Goal: Book appointment/travel/reservation

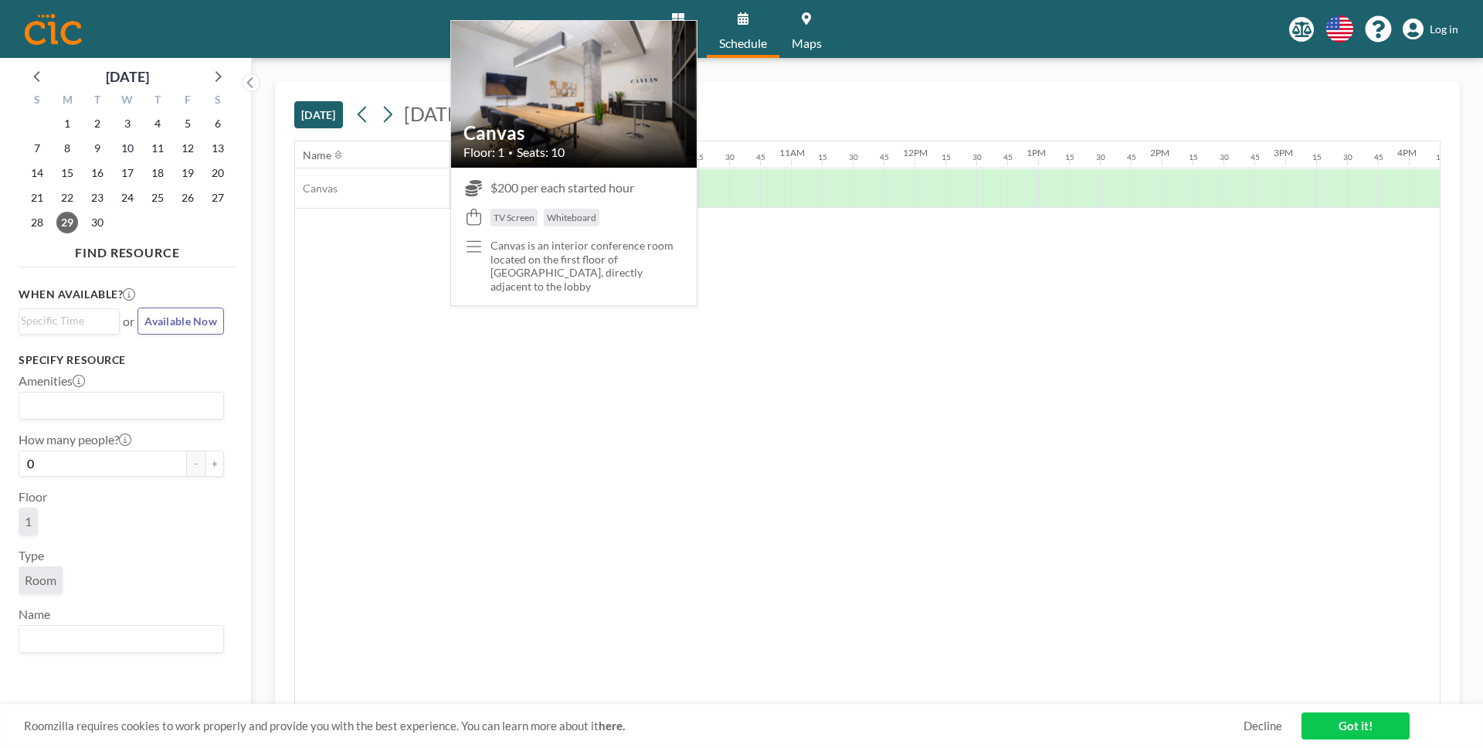
scroll to position [0, 1143]
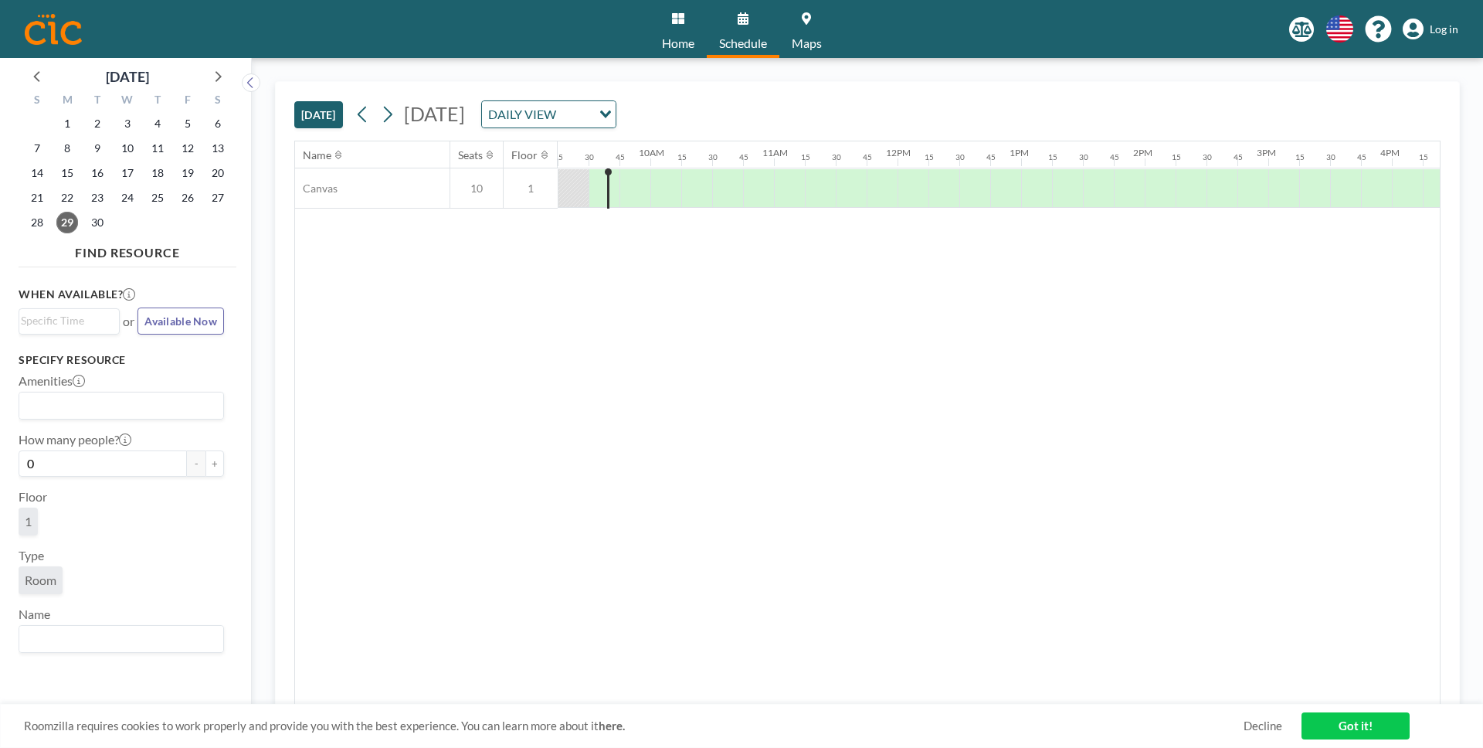
click at [758, 97] on div "[DATE] [DATE] DAILY VIEW Loading..." at bounding box center [867, 111] width 1146 height 59
click at [598, 105] on div "DAILY VIEW" at bounding box center [540, 112] width 116 height 23
click at [730, 169] on li "WEEKLY VIEW" at bounding box center [738, 164] width 132 height 22
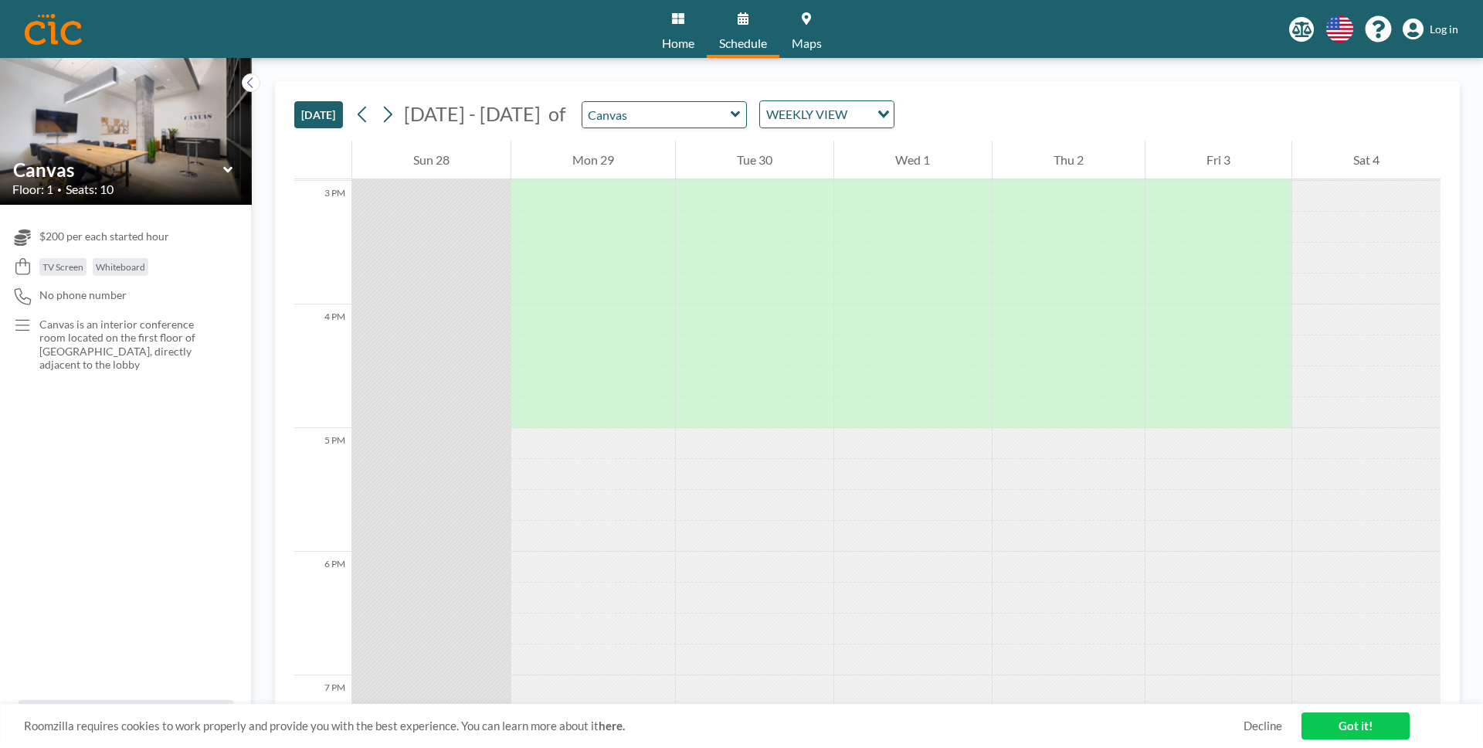
scroll to position [1850, 0]
click at [1254, 723] on link "Decline" at bounding box center [1263, 725] width 39 height 15
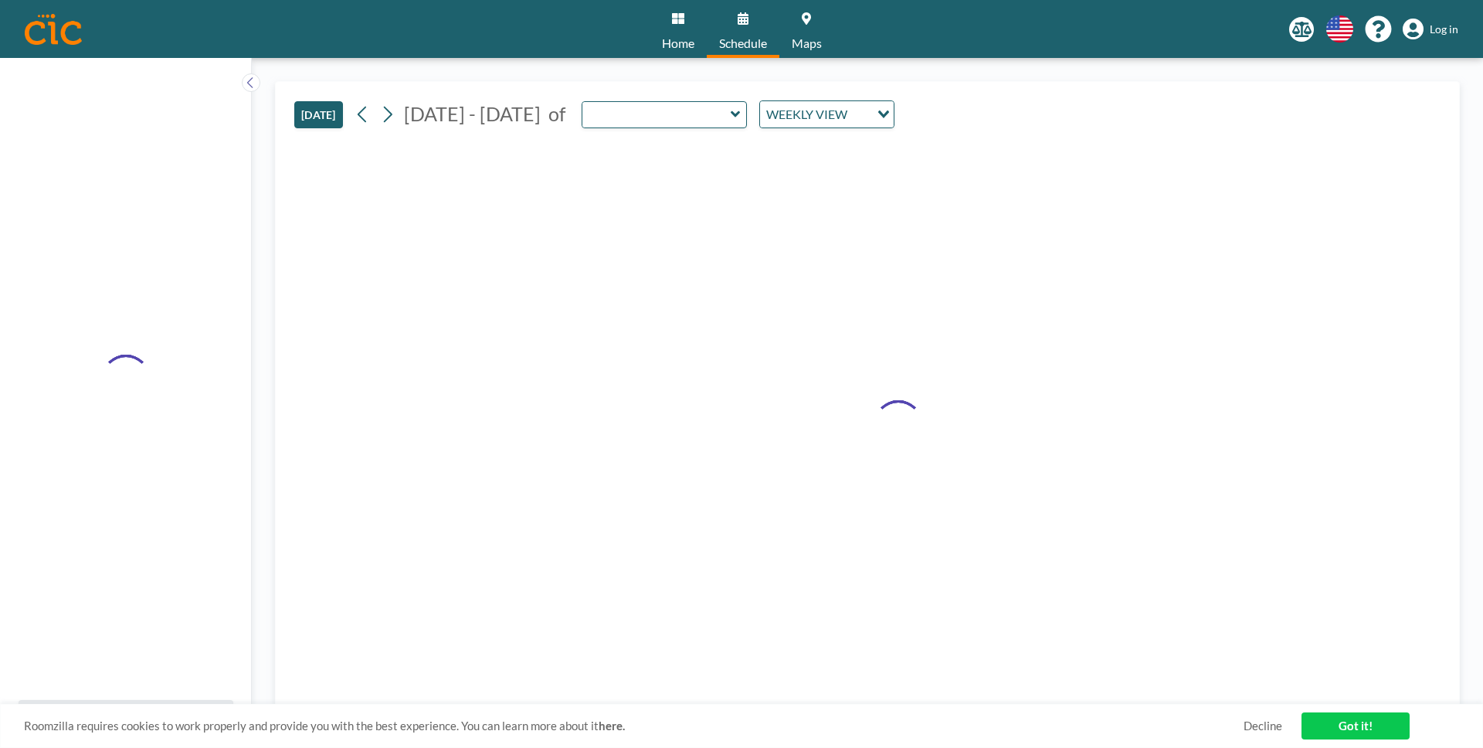
type input "Canvas"
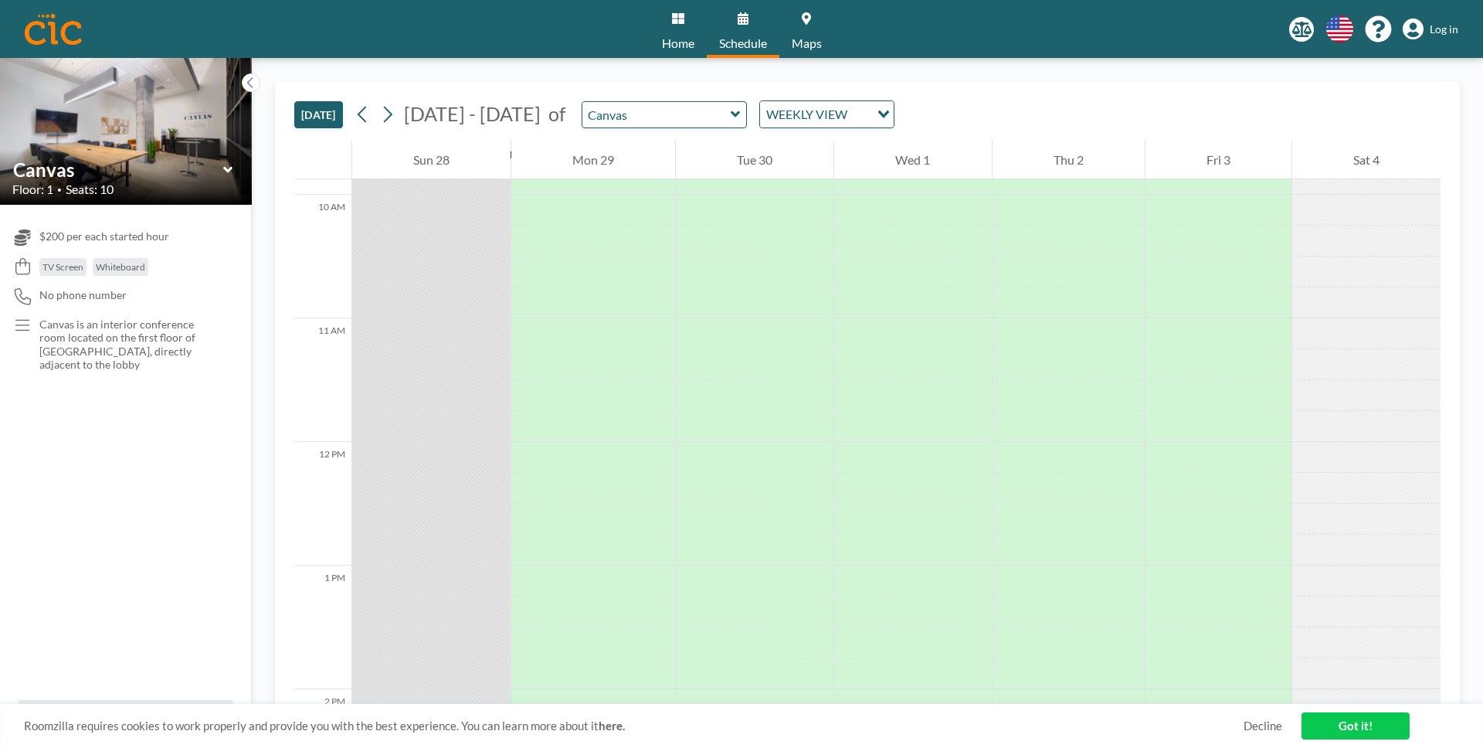
scroll to position [941, 0]
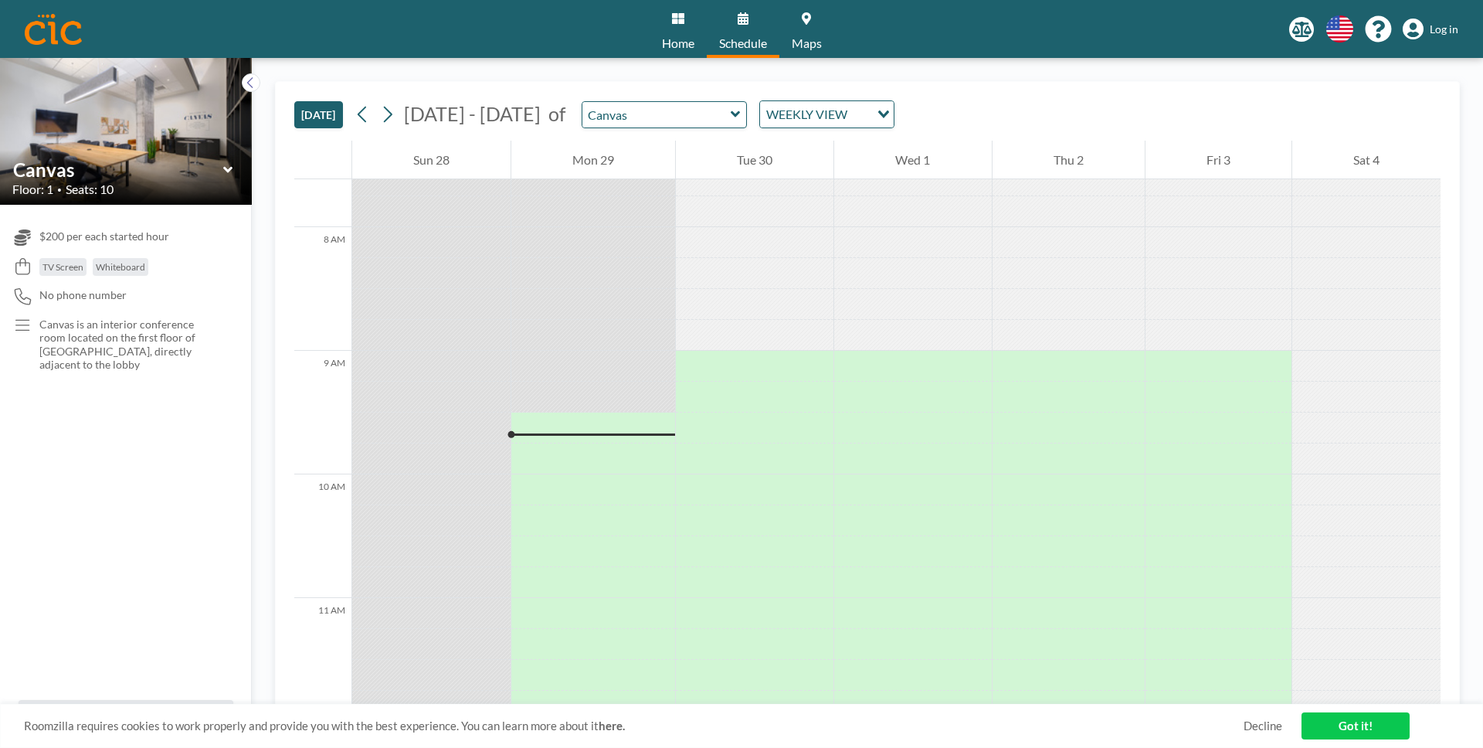
click at [1345, 737] on link "Got it!" at bounding box center [1355, 725] width 108 height 27
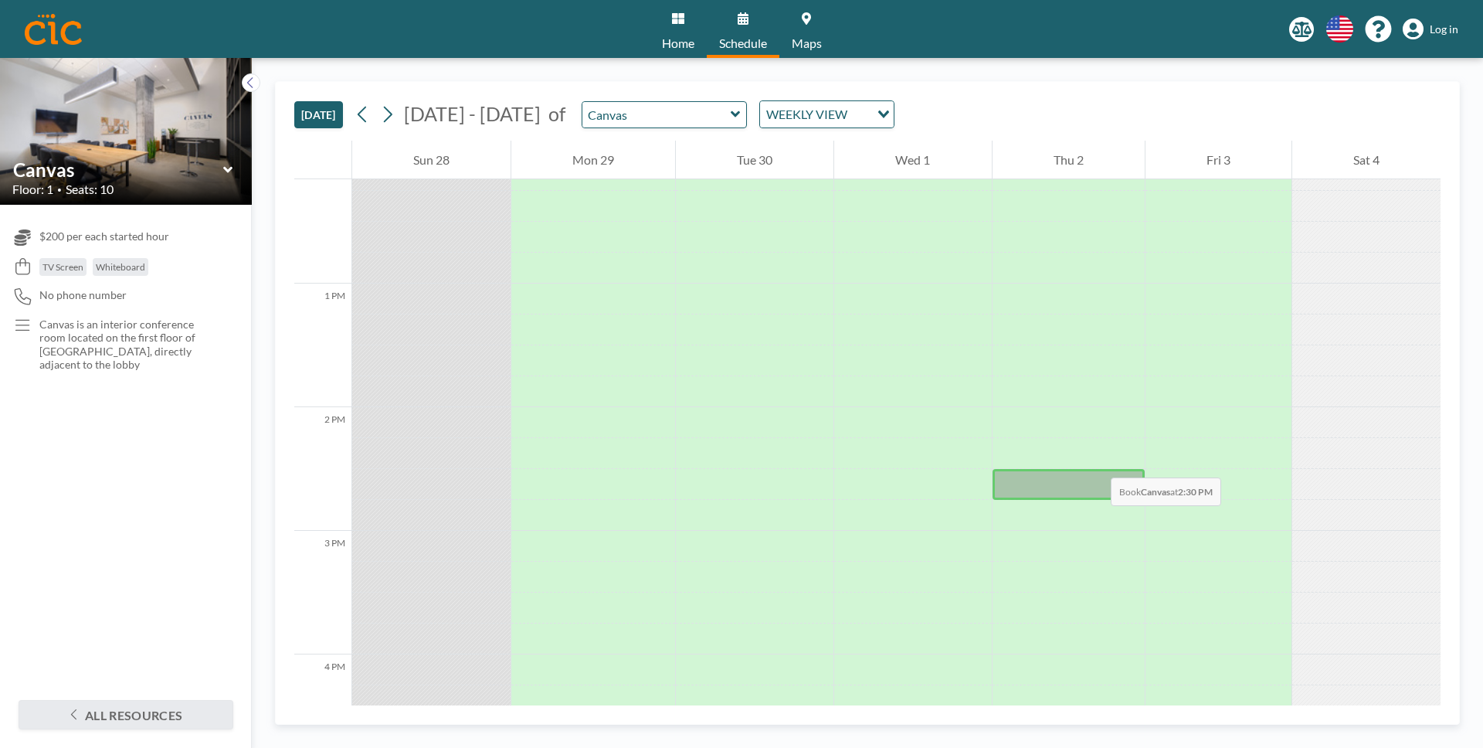
scroll to position [1505, 0]
